Goal: Find specific page/section: Find specific page/section

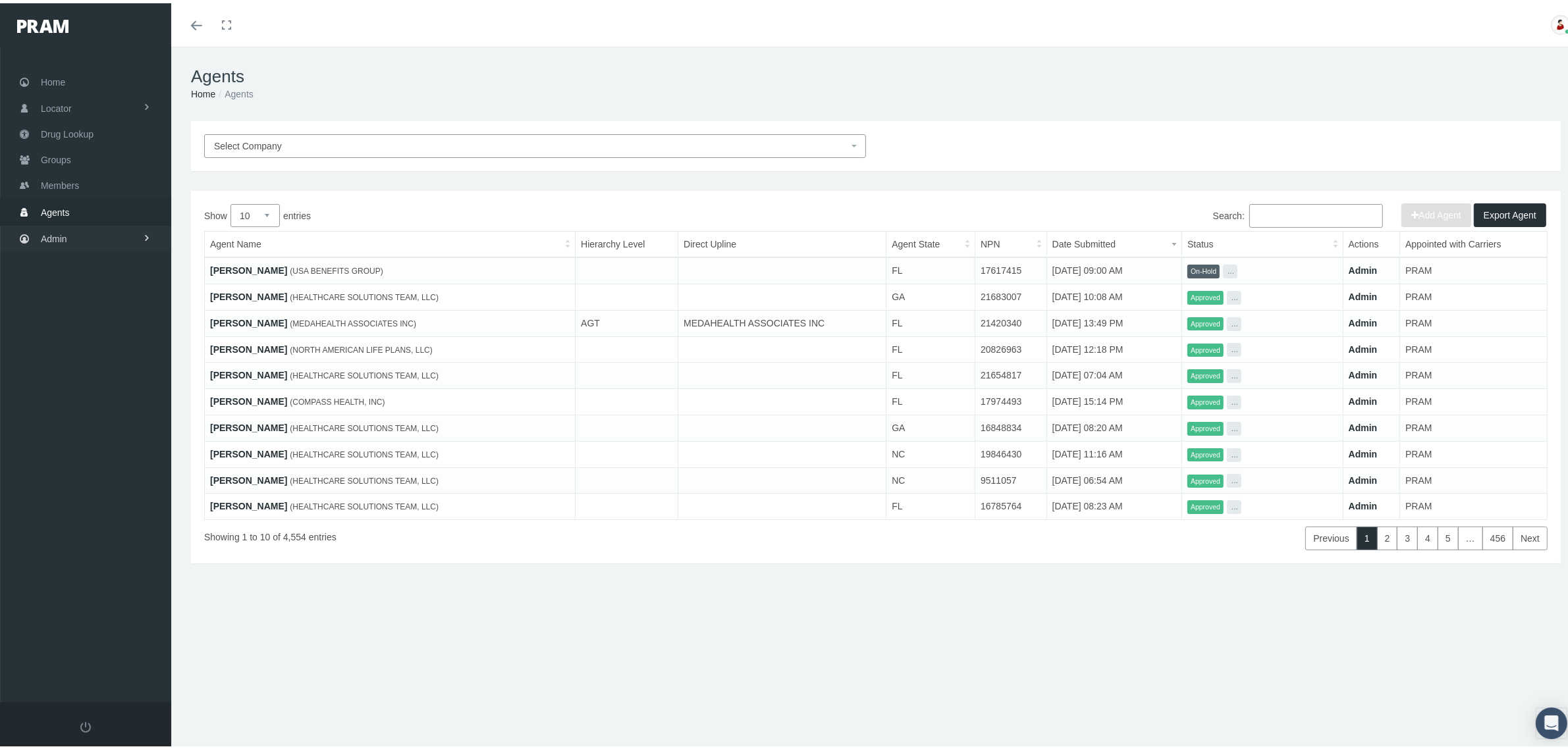
click at [50, 233] on span "Admin" at bounding box center [54, 235] width 26 height 25
click at [74, 308] on span "Claims" at bounding box center [68, 313] width 28 height 23
click at [97, 338] on span "PBM Invoices" at bounding box center [80, 340] width 57 height 23
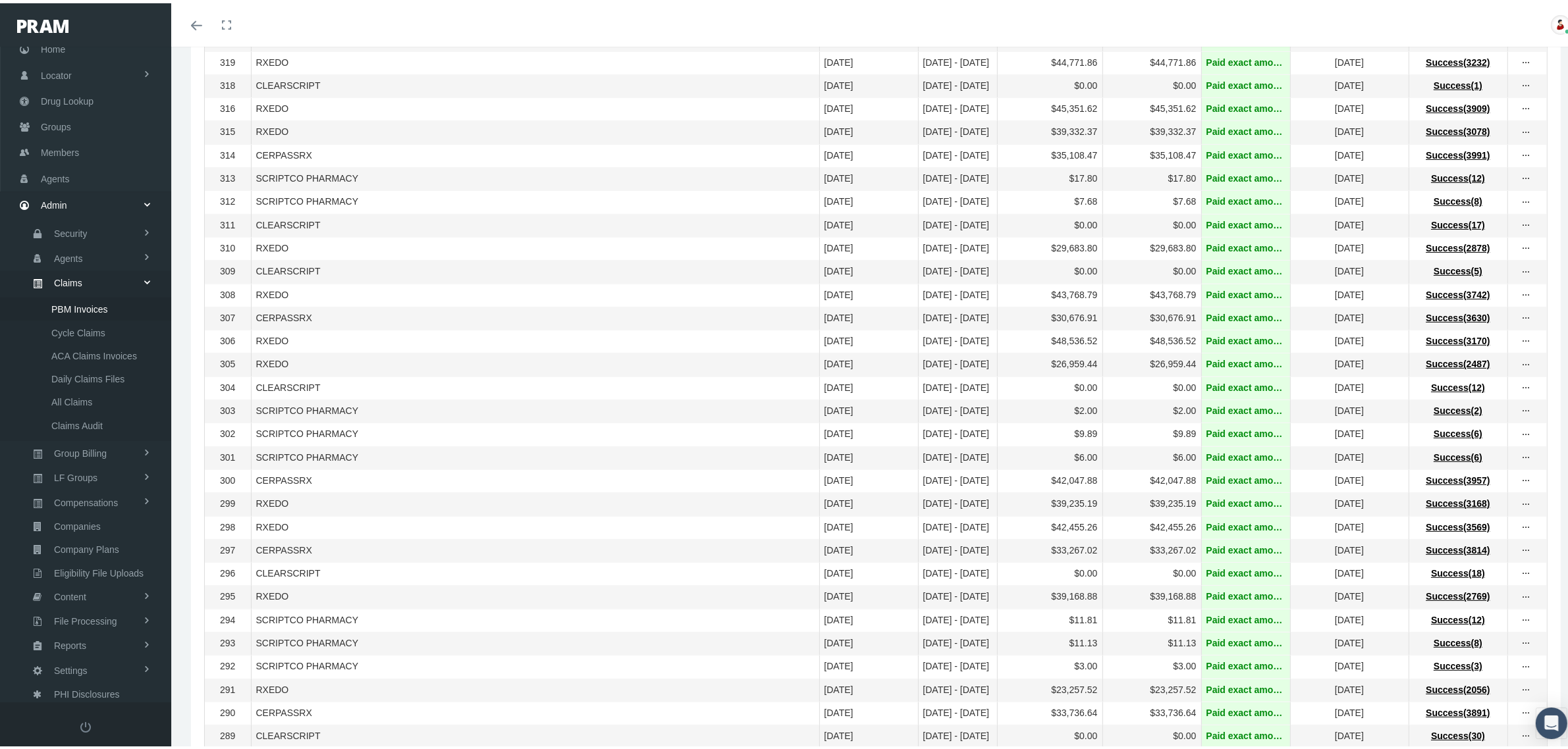
scroll to position [850, 0]
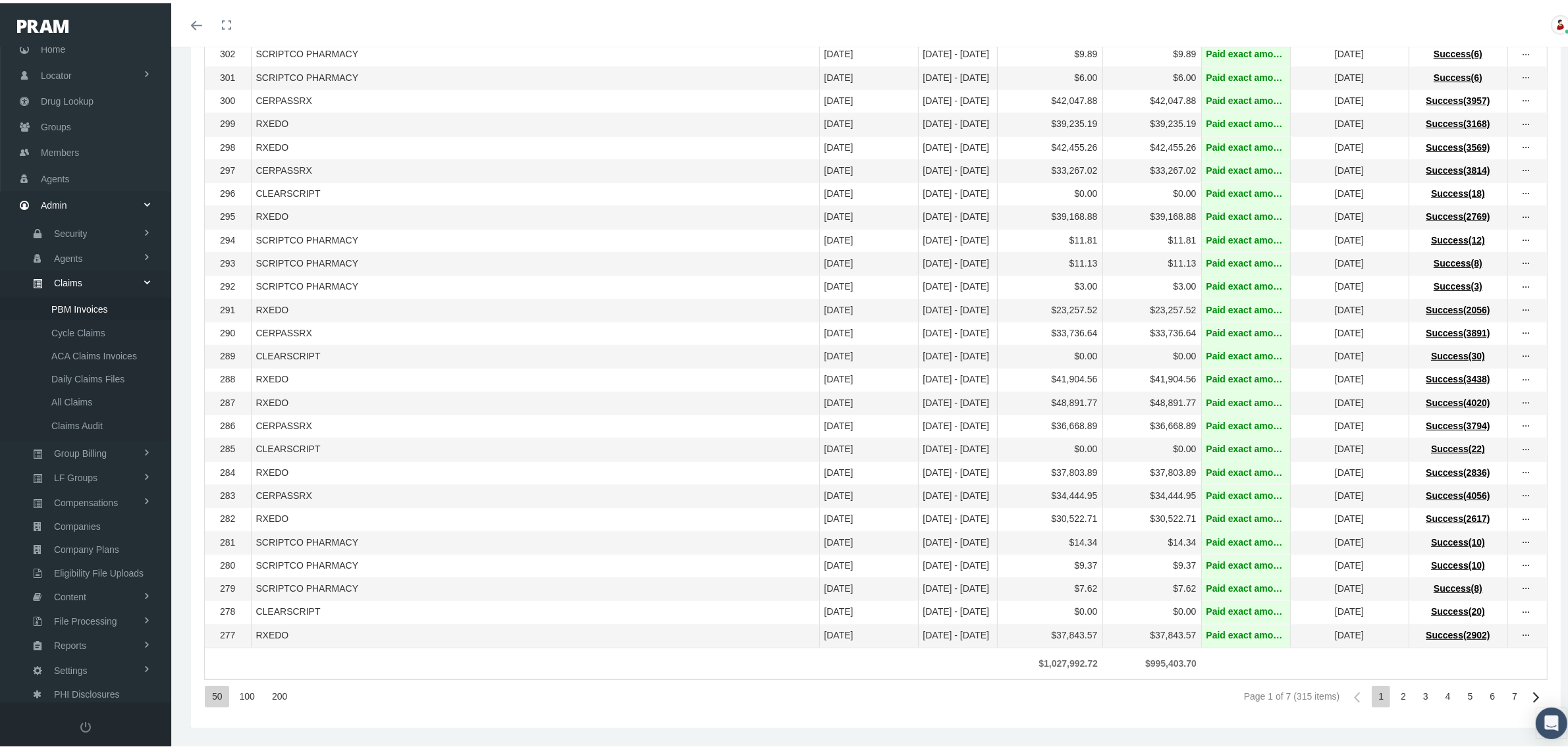
click at [1526, 693] on div "Next Page" at bounding box center [1536, 694] width 23 height 23
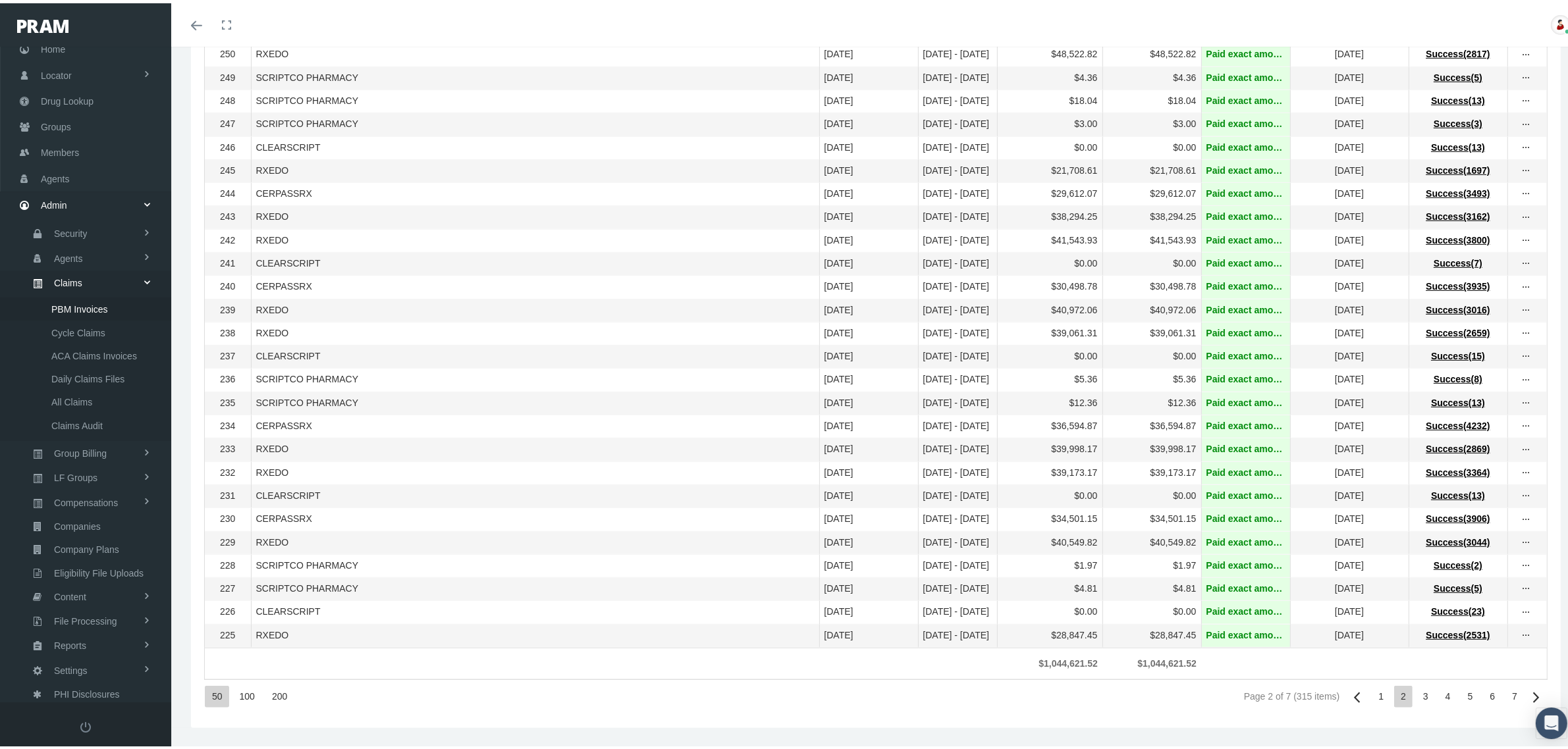
click at [1506, 693] on div "7" at bounding box center [1515, 693] width 18 height 22
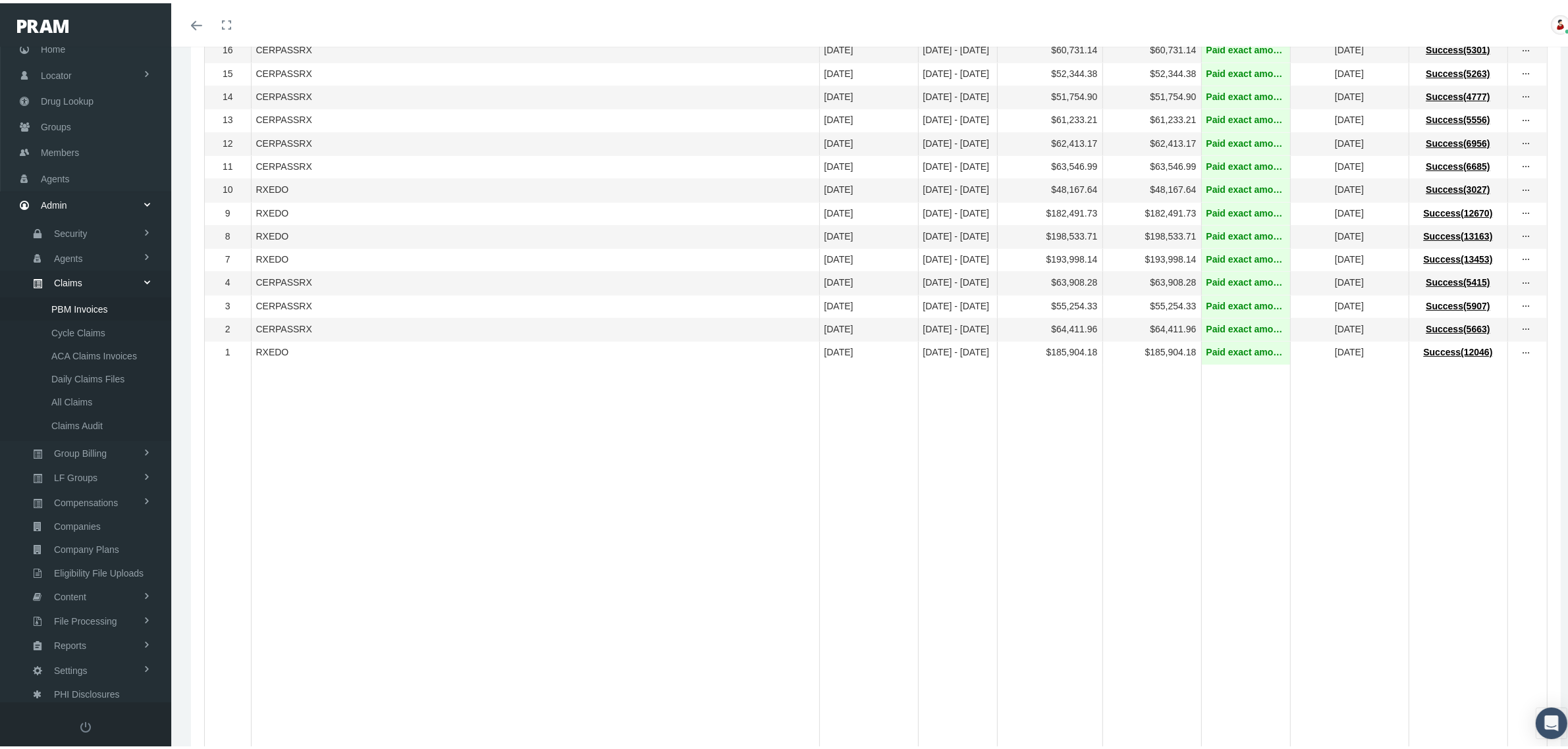
scroll to position [190, 0]
